Goal: Entertainment & Leisure: Browse casually

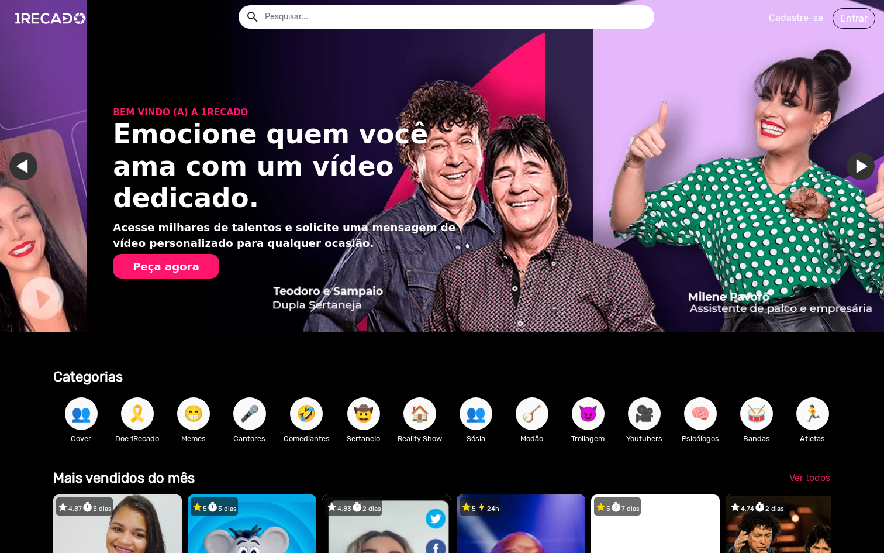
scroll to position [0, 1751]
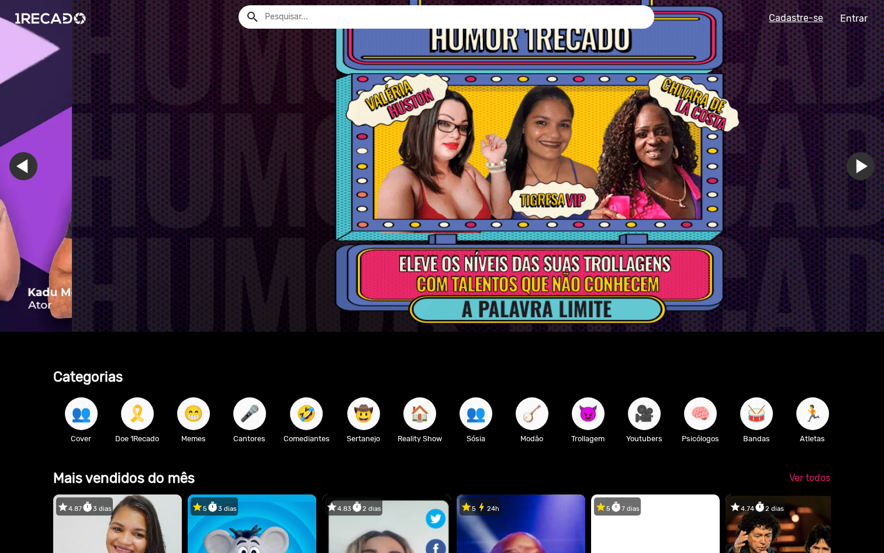
click at [132, 417] on span "🎗️" at bounding box center [137, 413] width 20 height 33
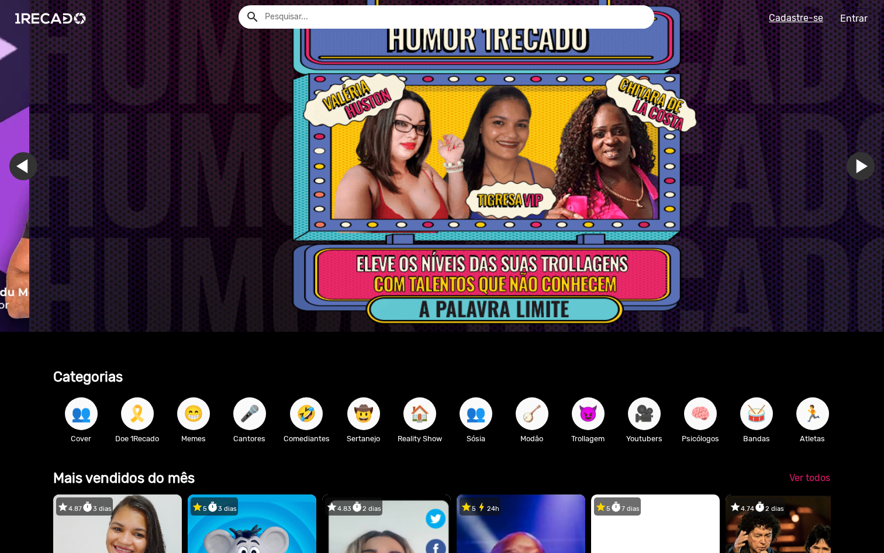
scroll to position [0, 2626]
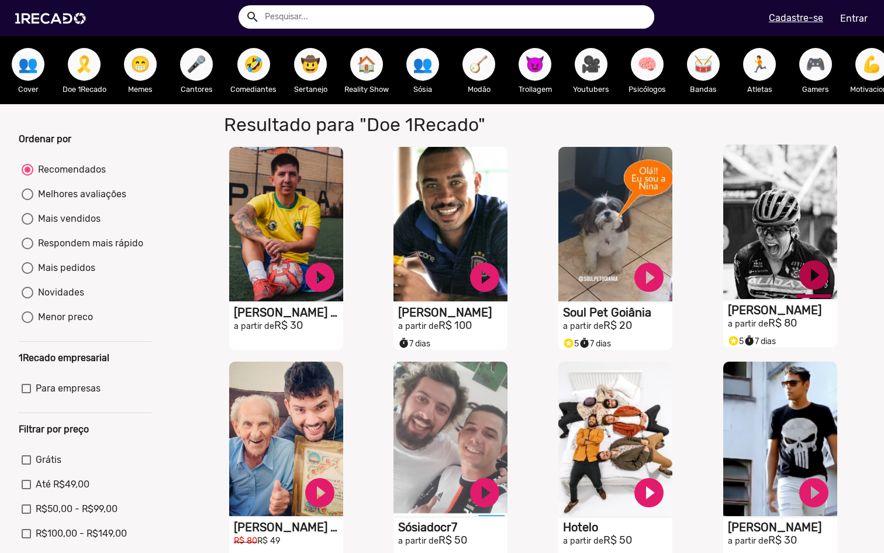
click at [810, 281] on link "play_circle_filled" at bounding box center [813, 274] width 35 height 35
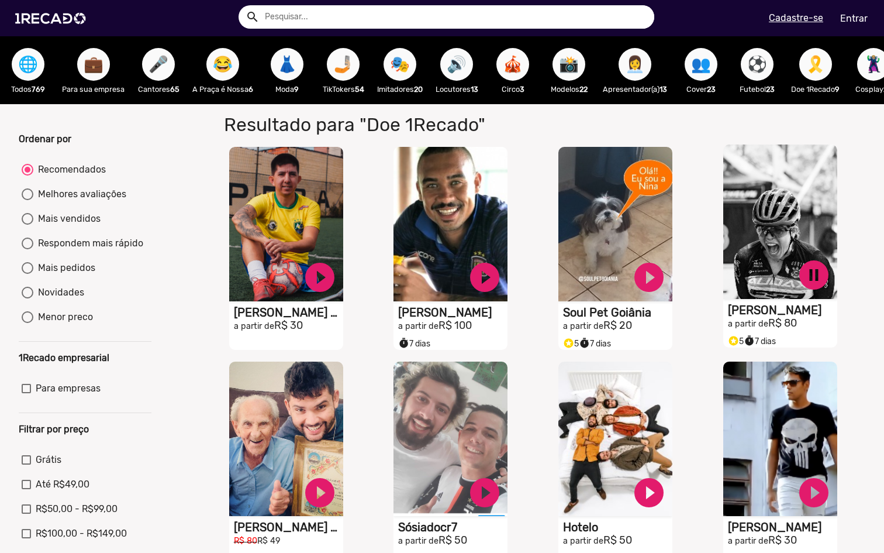
click at [154, 68] on span "🎤" at bounding box center [159, 64] width 20 height 33
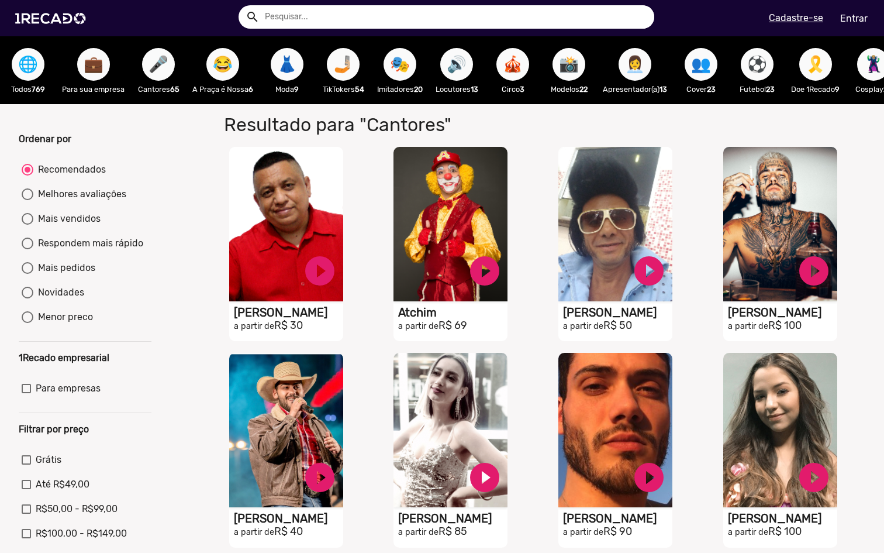
click at [572, 70] on span "📸" at bounding box center [569, 64] width 20 height 33
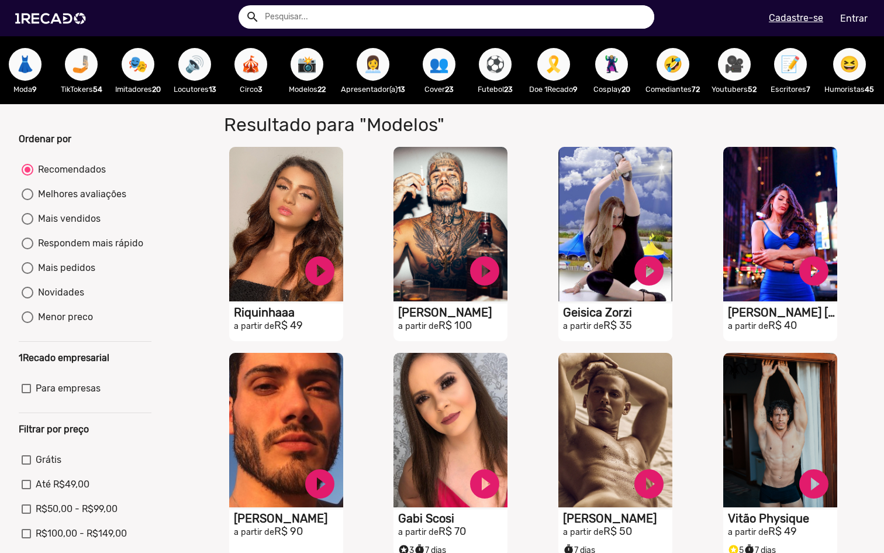
scroll to position [0, 281]
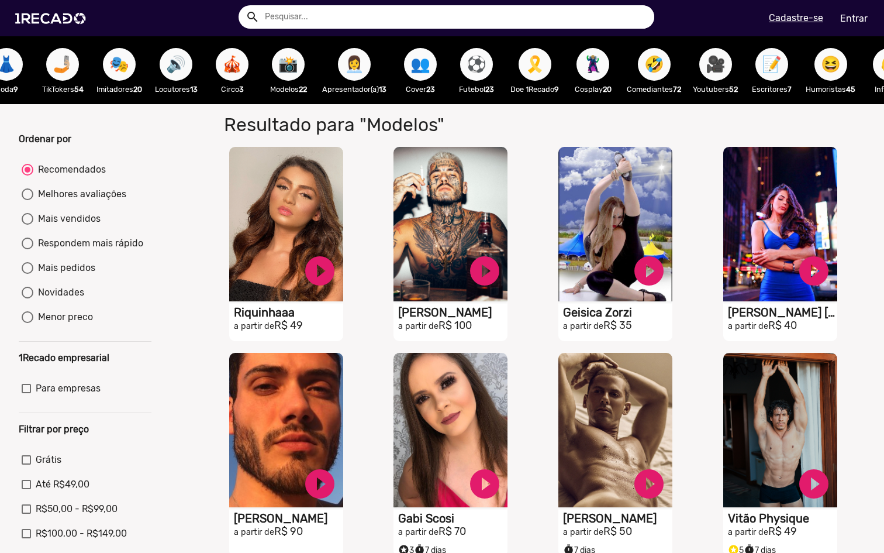
click at [477, 67] on span "⚽" at bounding box center [477, 64] width 20 height 33
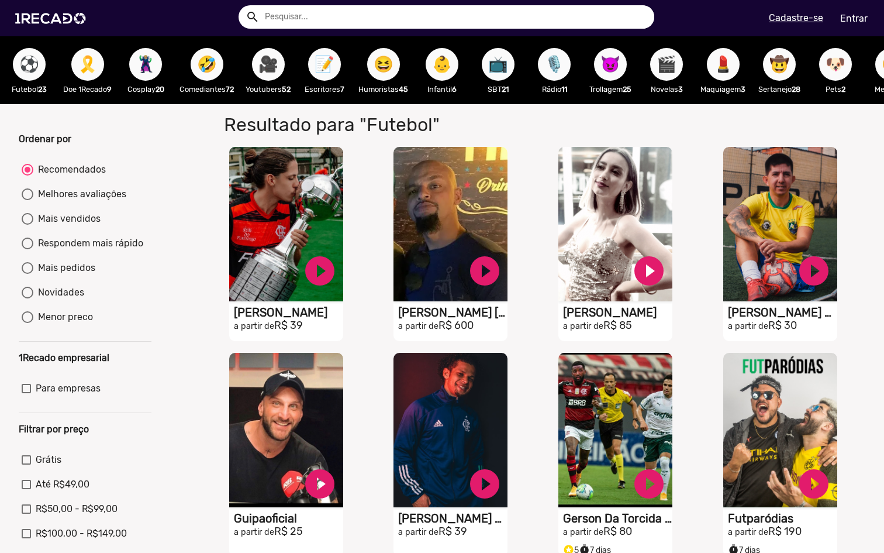
scroll to position [0, 772]
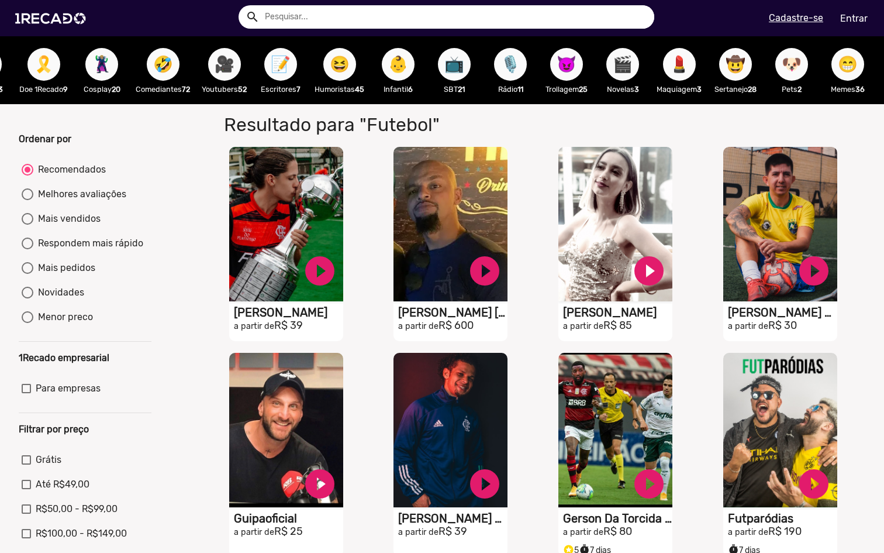
click at [561, 65] on button "😈" at bounding box center [566, 64] width 33 height 33
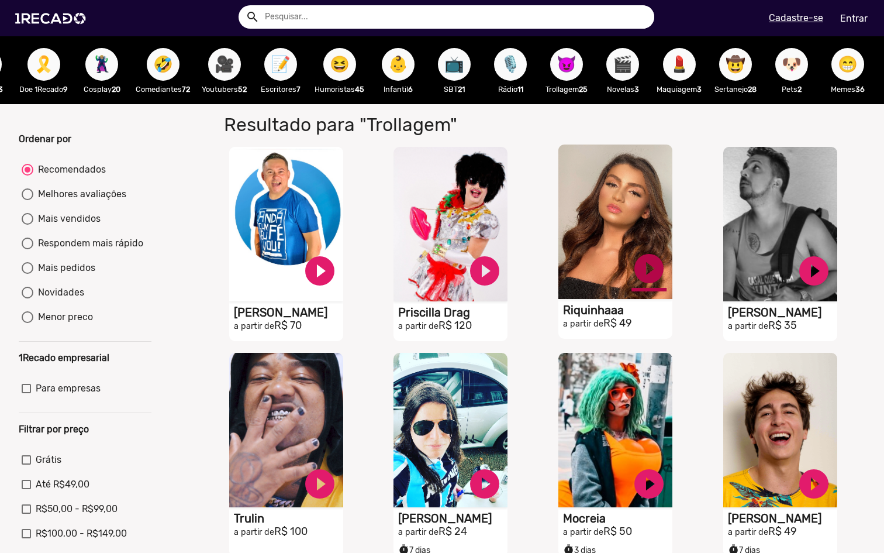
click at [643, 285] on link "play_circle_filled" at bounding box center [648, 268] width 35 height 35
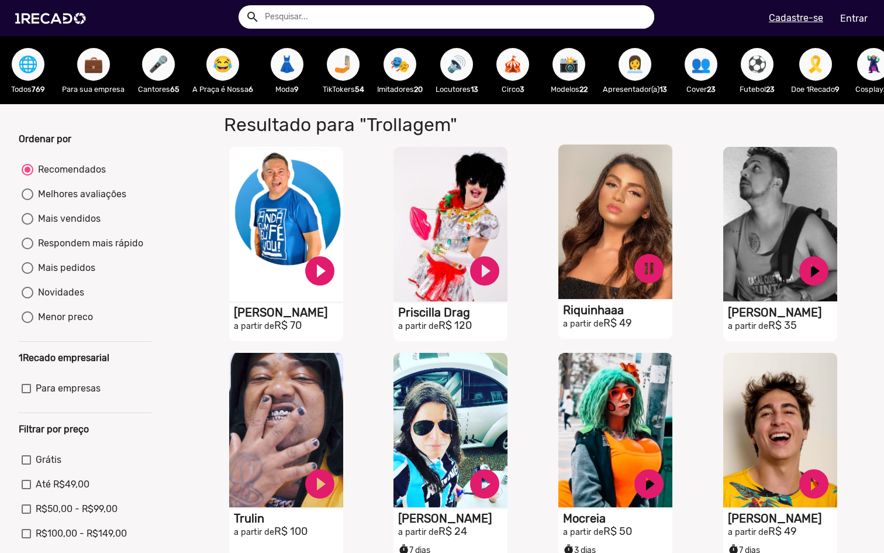
click at [154, 57] on span "🎤" at bounding box center [159, 64] width 20 height 33
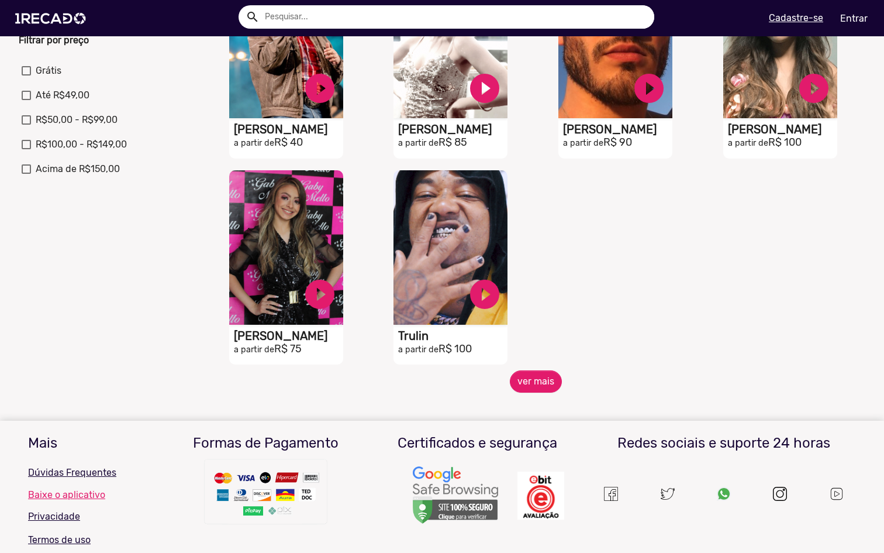
scroll to position [394, 0]
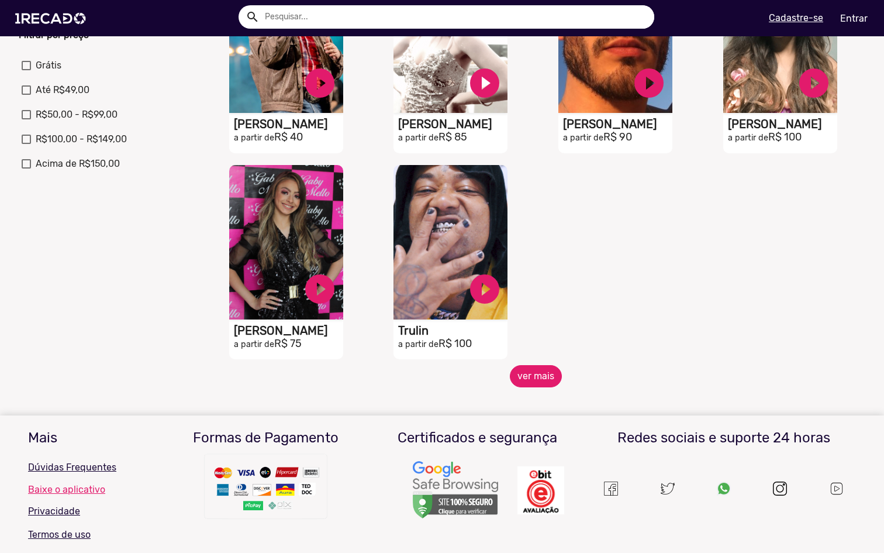
click at [540, 382] on button "ver mais" at bounding box center [536, 376] width 52 height 22
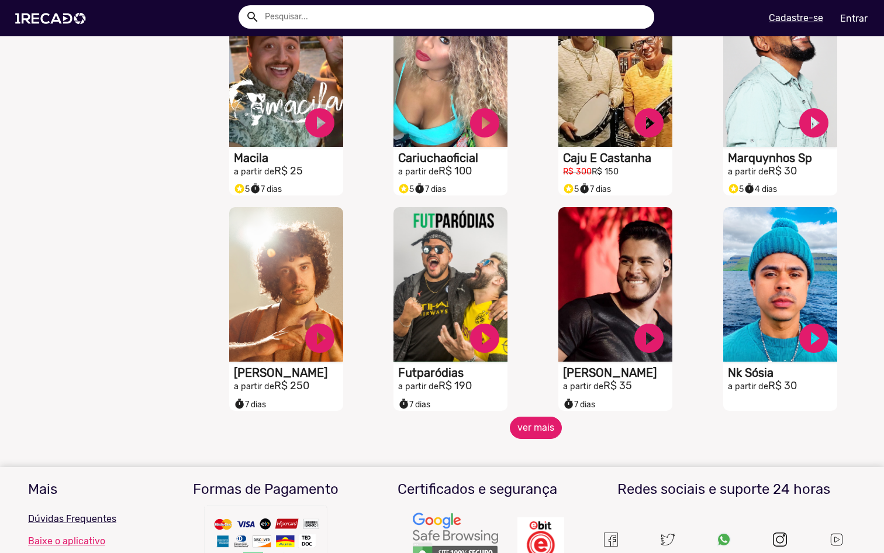
scroll to position [783, 0]
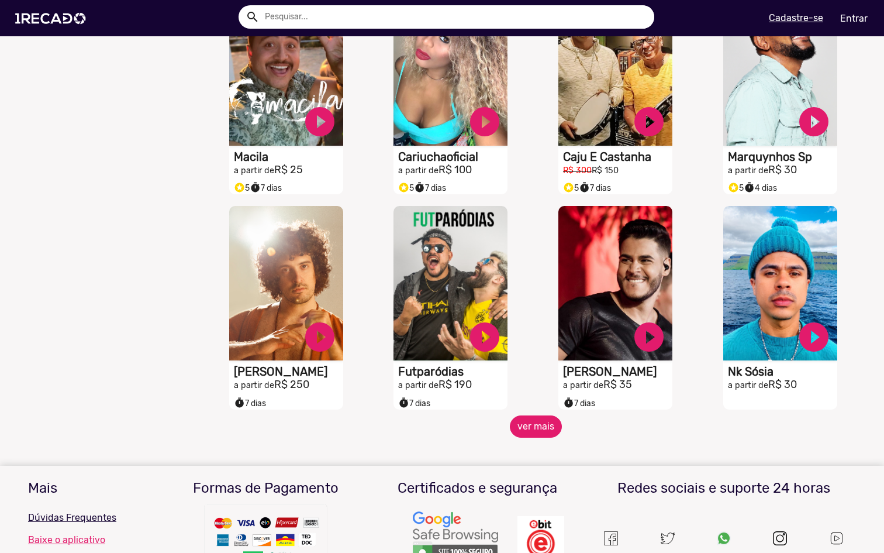
click at [531, 431] on button "ver mais" at bounding box center [536, 426] width 52 height 22
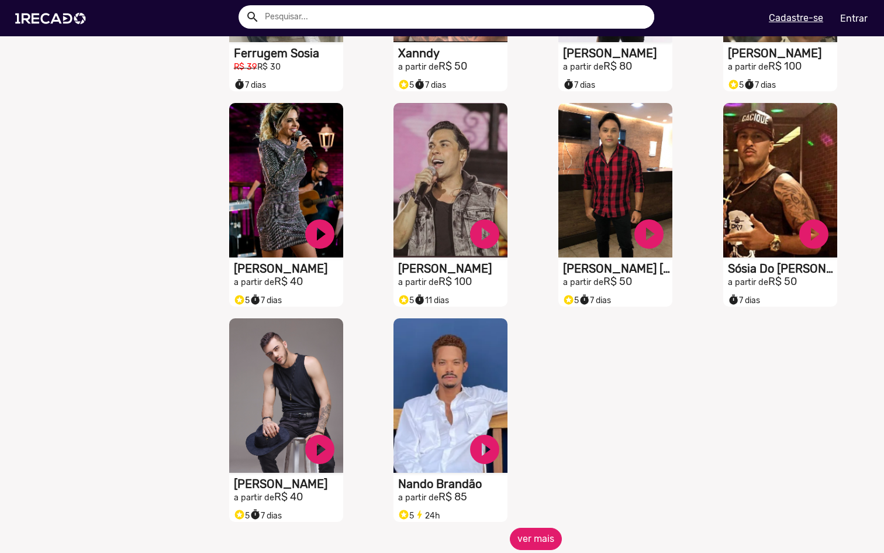
scroll to position [1396, 0]
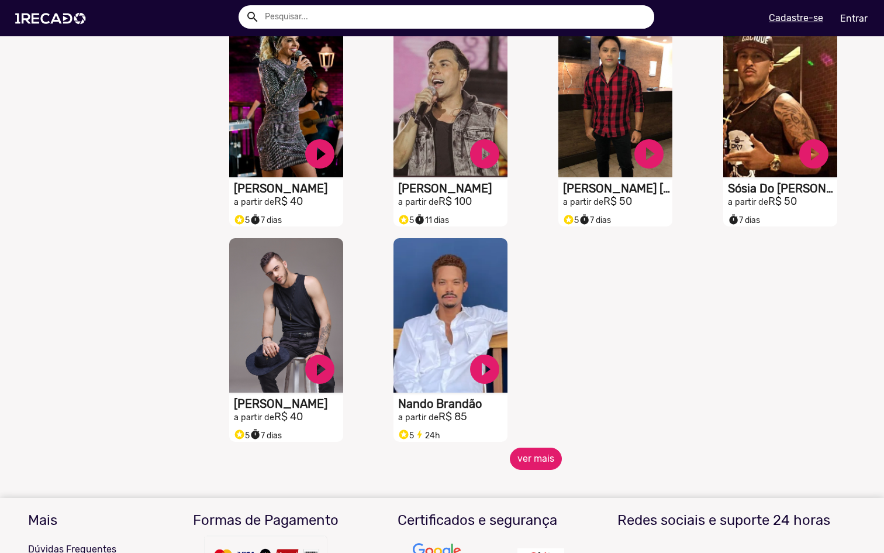
click at [540, 465] on button "ver mais" at bounding box center [536, 458] width 52 height 22
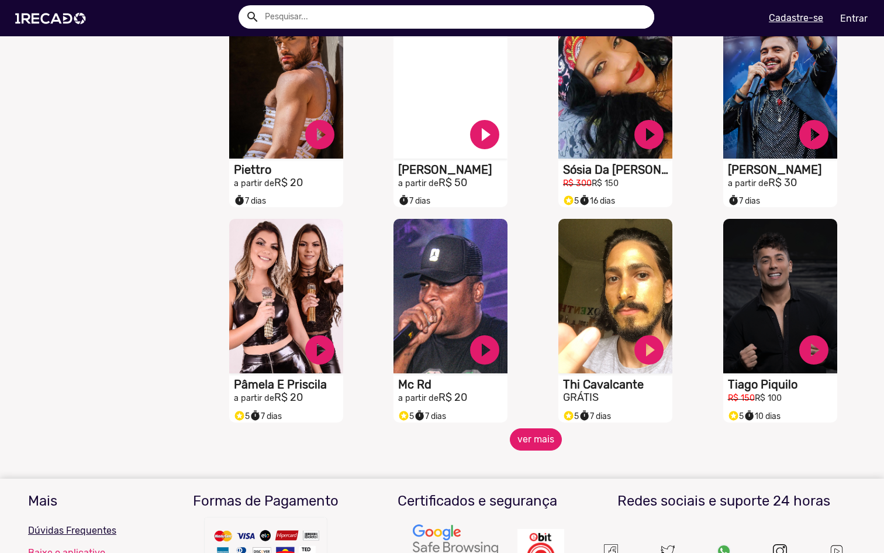
scroll to position [1902, 0]
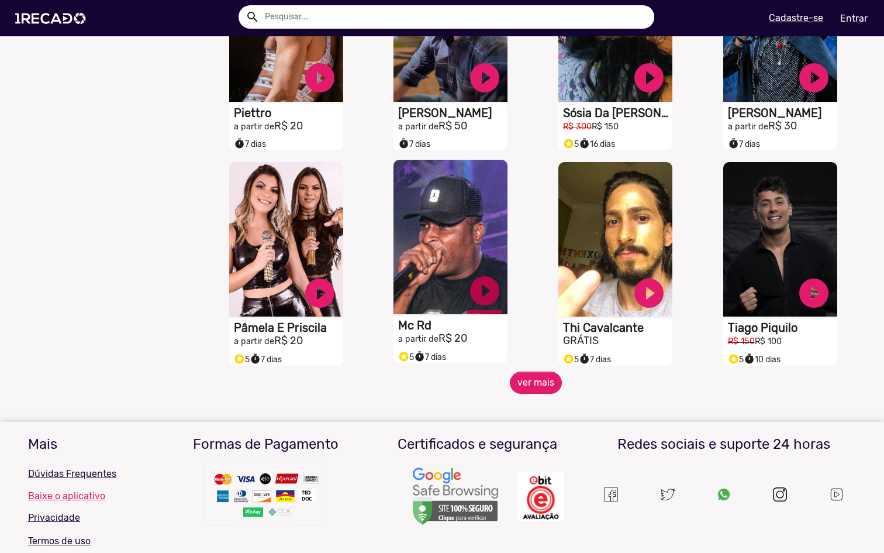
click at [488, 302] on link "play_circle_filled" at bounding box center [484, 290] width 35 height 35
click at [534, 393] on button "ver mais" at bounding box center [536, 382] width 52 height 22
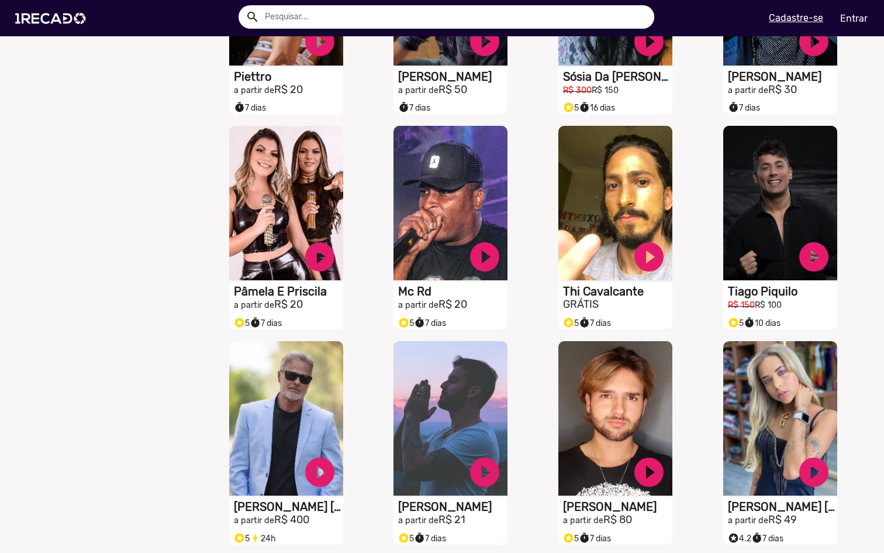
scroll to position [2042, 0]
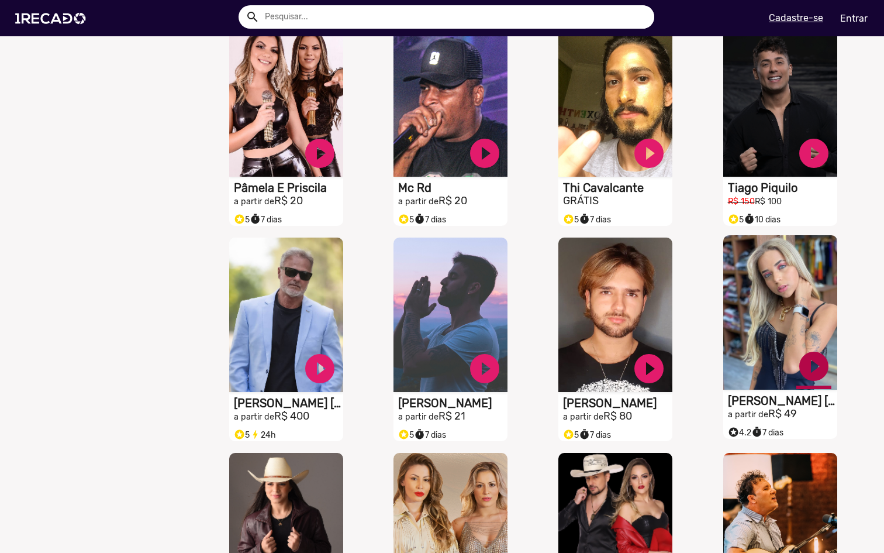
click at [800, 375] on link "play_circle_filled" at bounding box center [813, 365] width 35 height 35
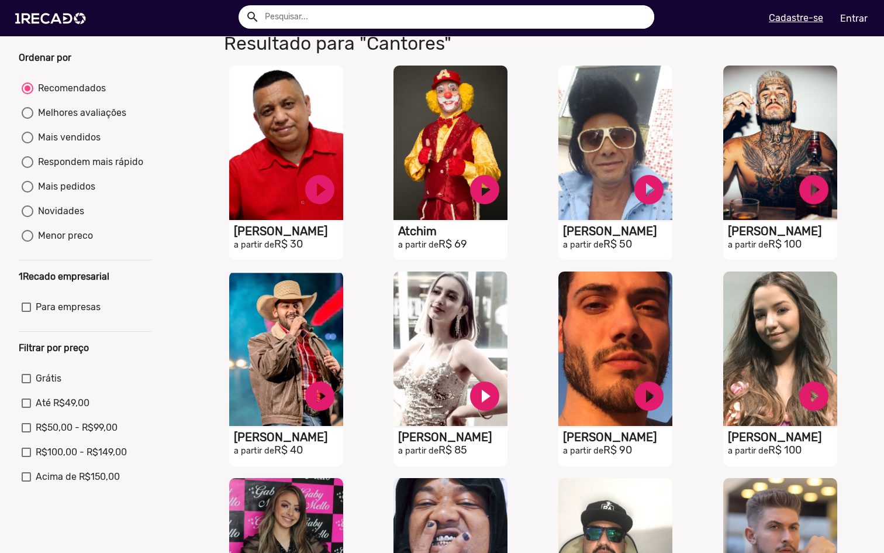
scroll to position [0, 0]
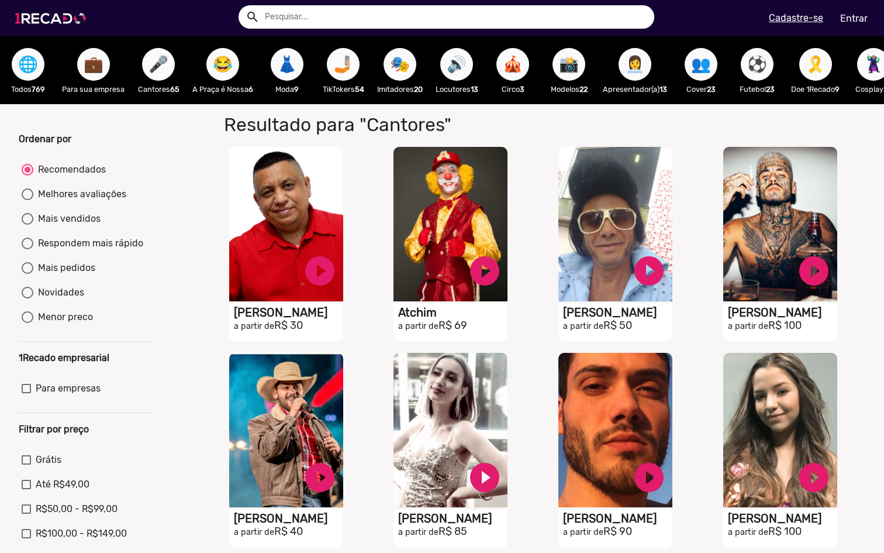
click at [65, 19] on img at bounding box center [53, 19] width 88 height 50
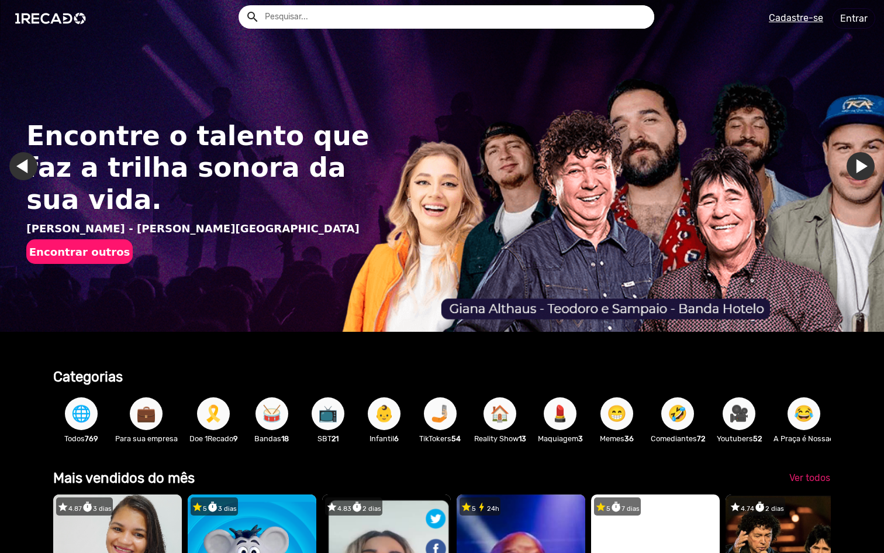
click at [854, 170] on link "Ir para o próximo slide" at bounding box center [861, 166] width 28 height 28
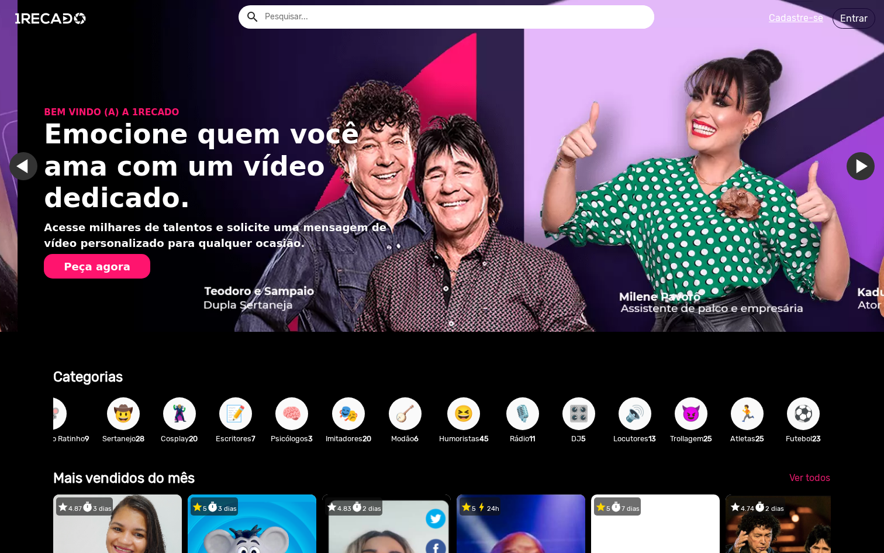
scroll to position [0, 1616]
click at [739, 416] on span "🏃" at bounding box center [747, 413] width 20 height 33
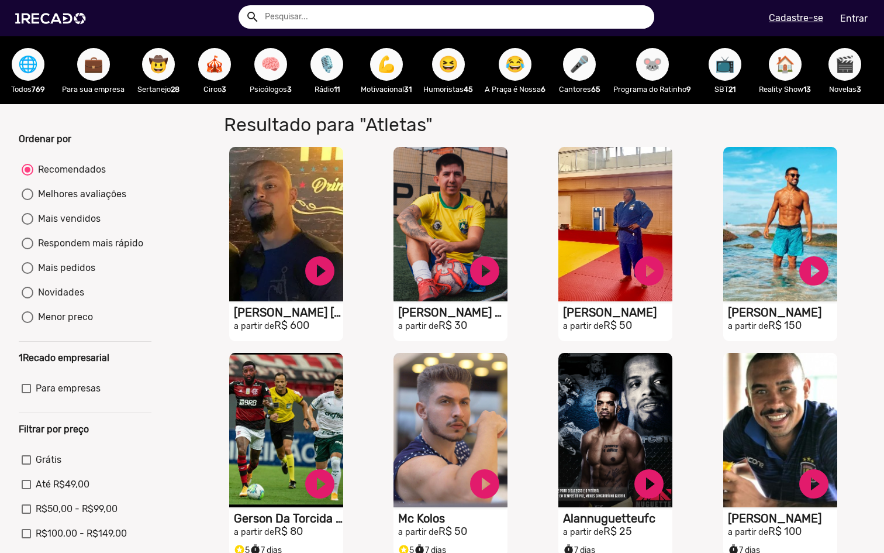
drag, startPoint x: 190, startPoint y: 179, endPoint x: 110, endPoint y: 202, distance: 83.4
click at [190, 180] on div "Ordenar por Recomendados Melhores avaliações Mais vendidos Respondem mais rápid…" at bounding box center [442, 451] width 902 height 695
